Goal: Find specific page/section: Find specific page/section

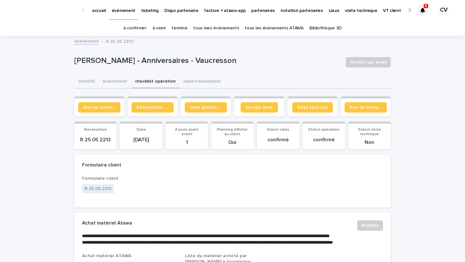
click at [165, 31] on link "à venir" at bounding box center [159, 28] width 14 height 15
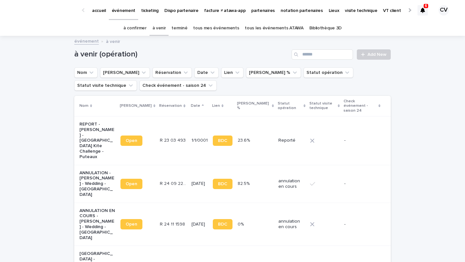
click at [246, 27] on link "tous les événements ATAWA" at bounding box center [274, 28] width 58 height 15
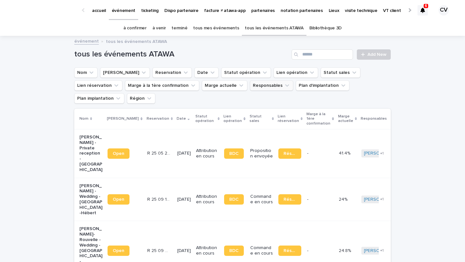
click at [250, 88] on button "Responsables" at bounding box center [271, 85] width 43 height 10
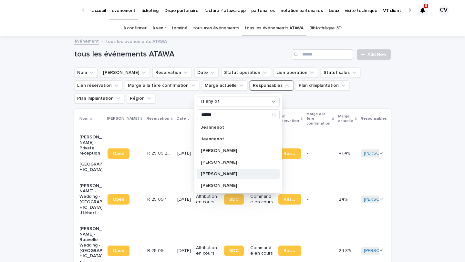
type input "******"
click at [238, 171] on div "[PERSON_NAME]" at bounding box center [238, 174] width 83 height 10
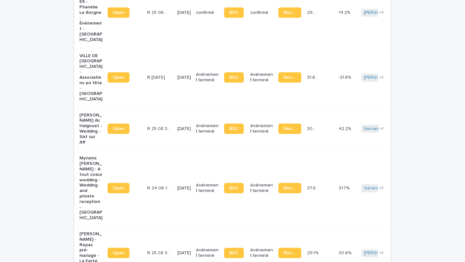
scroll to position [652, 0]
